Goal: Communication & Community: Answer question/provide support

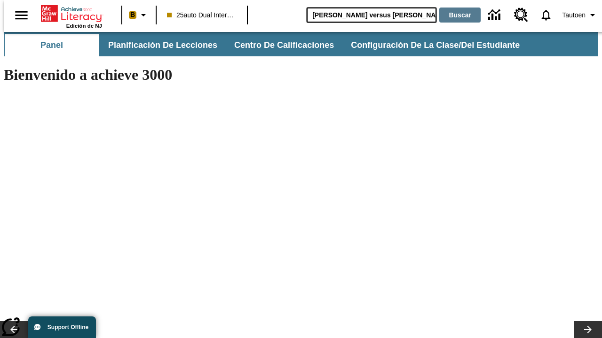
type input "[PERSON_NAME] versus [PERSON_NAME]"
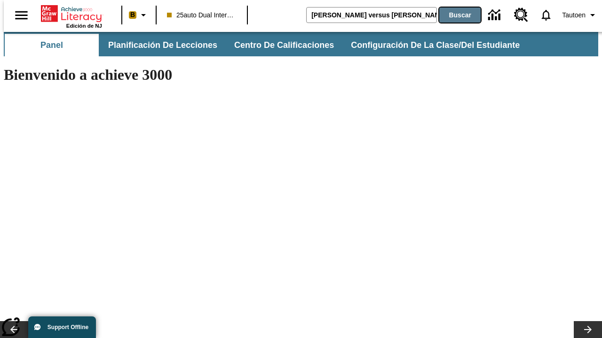
click at [454, 15] on button "Buscar" at bounding box center [459, 15] width 41 height 15
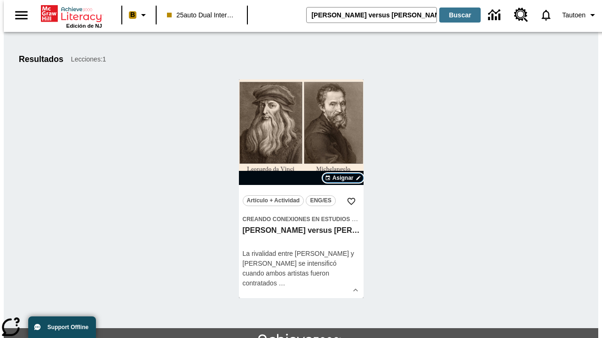
click at [343, 178] on span "Asignar" at bounding box center [342, 178] width 21 height 8
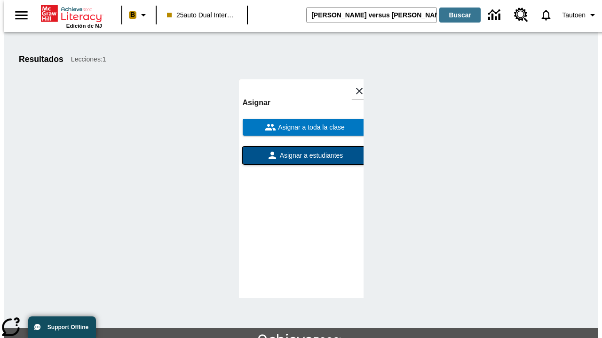
click at [301, 151] on span "Asignar a estudiantes" at bounding box center [310, 156] width 65 height 10
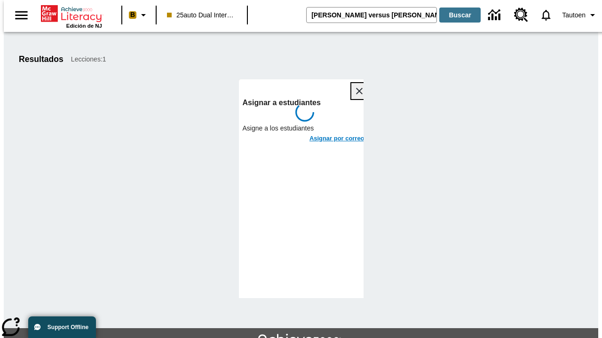
scroll to position [51, 0]
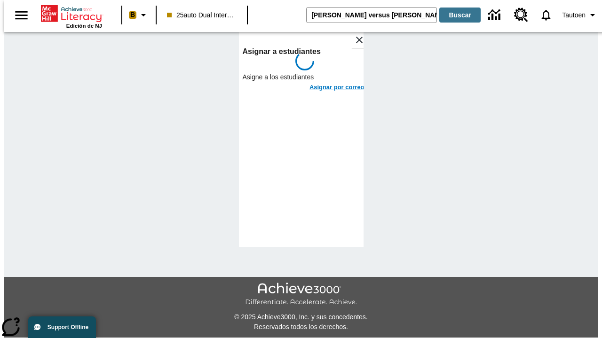
click at [328, 82] on h6 "Asignar por correo" at bounding box center [336, 87] width 55 height 11
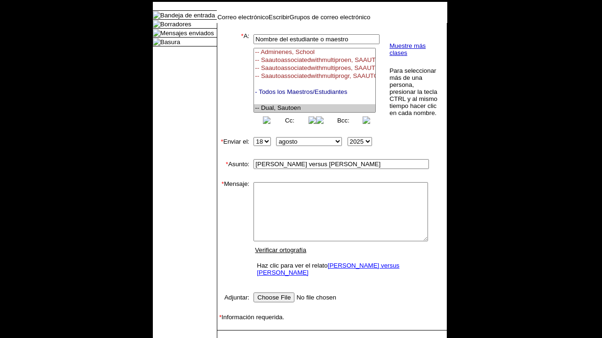
select select "U,21476361,1"
type textarea "email body message"
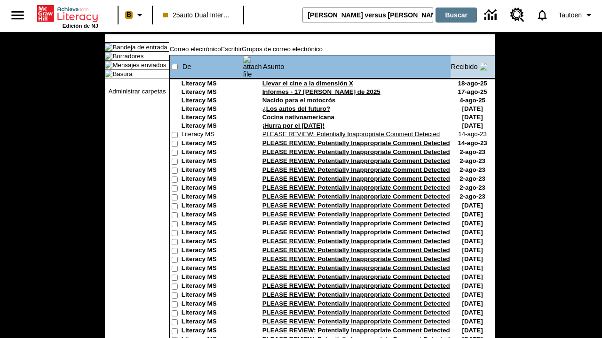
type input "[PERSON_NAME] versus [PERSON_NAME]"
click at [454, 15] on button "Buscar" at bounding box center [455, 15] width 41 height 15
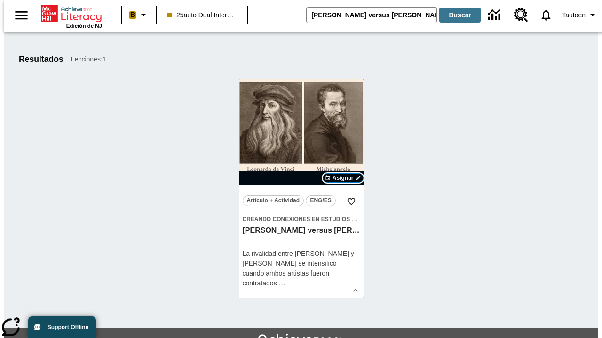
click at [343, 178] on span "Asignar" at bounding box center [342, 178] width 21 height 8
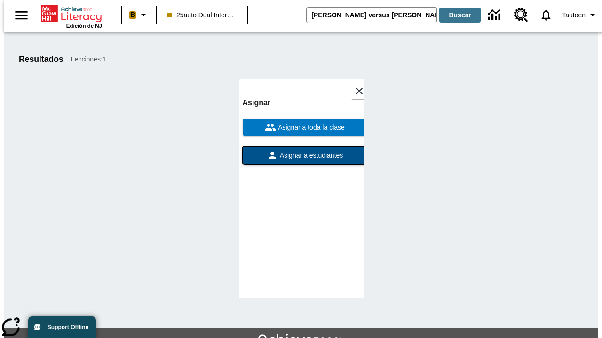
click at [301, 156] on span "Asignar a estudiantes" at bounding box center [310, 156] width 65 height 10
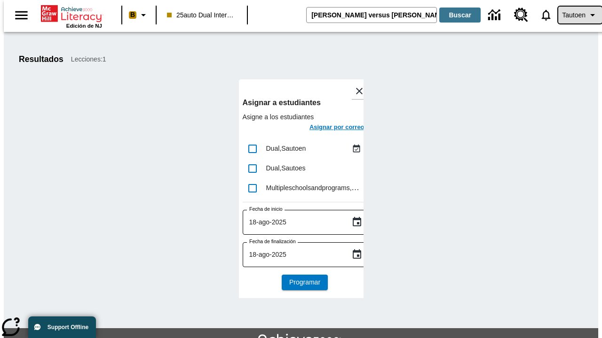
click at [575, 15] on span "Tautoen" at bounding box center [574, 15] width 24 height 10
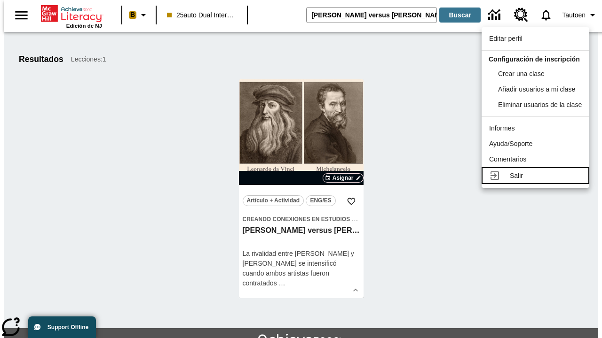
click at [538, 181] on div "Salir" at bounding box center [546, 176] width 72 height 10
